Goal: Use online tool/utility: Use online tool/utility

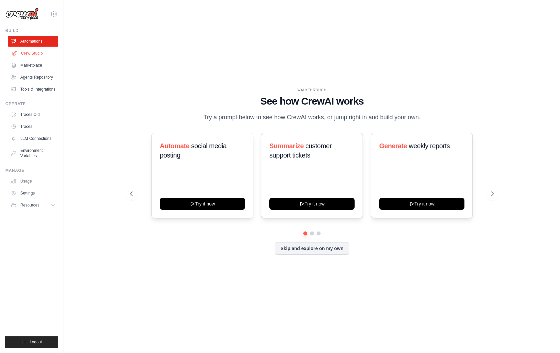
click at [32, 57] on link "Crew Studio" at bounding box center [34, 53] width 50 height 11
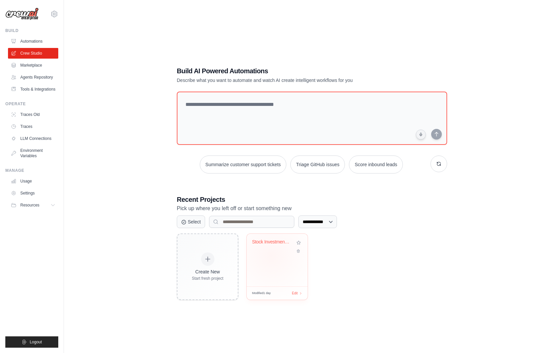
click at [271, 255] on div "Stock Investment Analyzer" at bounding box center [277, 260] width 61 height 53
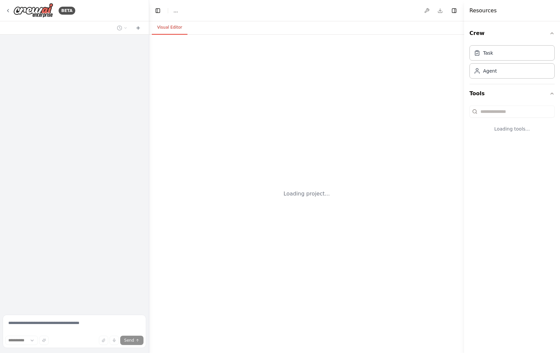
select select "****"
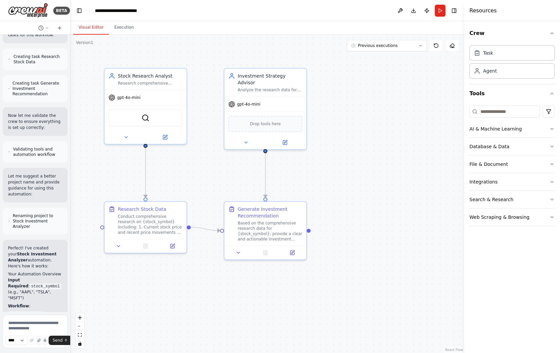
scroll to position [650, 0]
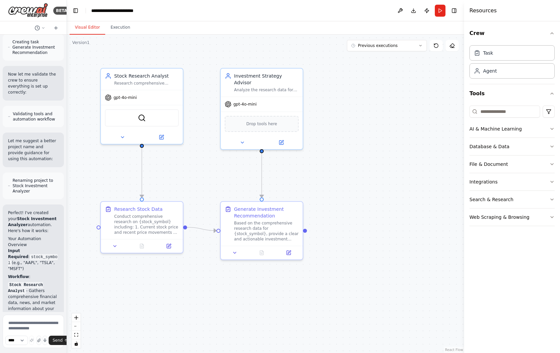
drag, startPoint x: 149, startPoint y: 147, endPoint x: 21, endPoint y: 153, distance: 128.0
click at [21, 153] on div "BETA I enter a stock title. the system tells me if i have to buy or sell it and…" at bounding box center [33, 176] width 67 height 353
click at [77, 13] on button "Toggle Left Sidebar" at bounding box center [75, 10] width 9 height 9
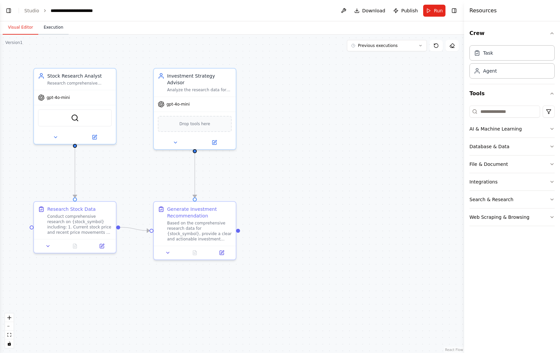
click at [52, 30] on button "Execution" at bounding box center [53, 28] width 30 height 14
click at [18, 29] on button "Visual Editor" at bounding box center [21, 28] width 36 height 14
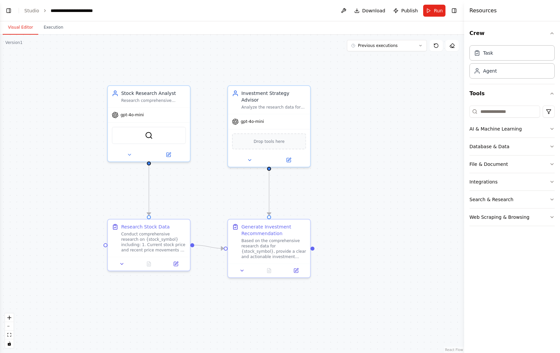
drag, startPoint x: 164, startPoint y: 171, endPoint x: 239, endPoint y: 188, distance: 76.7
click at [239, 188] on div ".deletable-edge-delete-btn { width: 20px; height: 20px; border: 0px solid #ffff…" at bounding box center [232, 194] width 464 height 318
